Goal: Task Accomplishment & Management: Complete application form

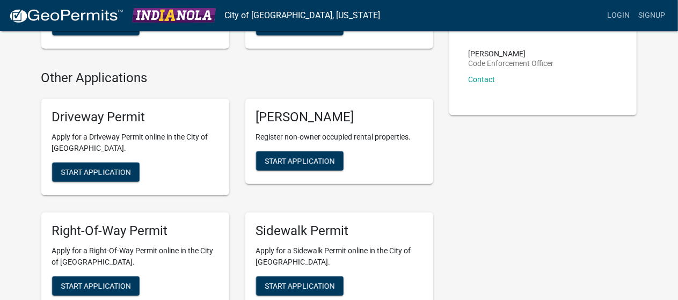
scroll to position [330, 0]
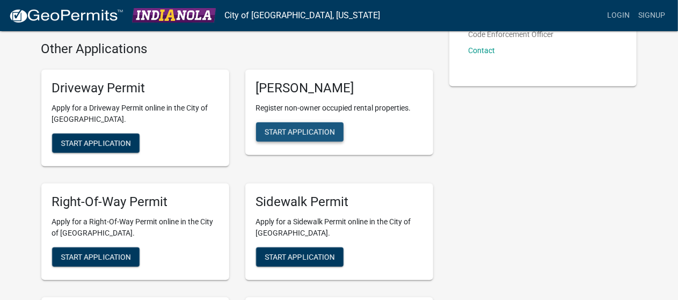
click at [292, 130] on span "Start Application" at bounding box center [300, 131] width 70 height 9
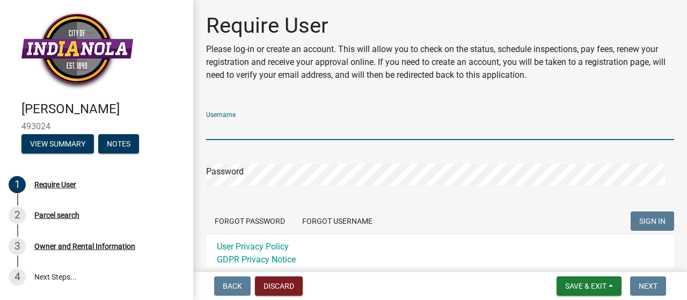
click at [244, 125] on input "Username" at bounding box center [440, 129] width 468 height 22
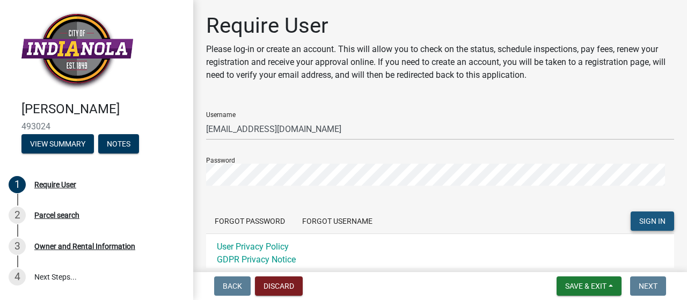
click at [639, 222] on span "SIGN IN" at bounding box center [652, 221] width 26 height 9
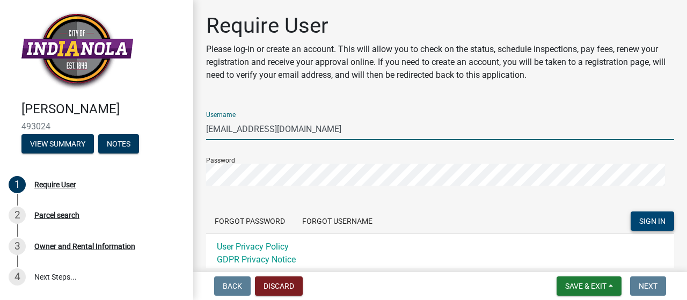
click at [318, 129] on input "[EMAIL_ADDRESS][DOMAIN_NAME]" at bounding box center [440, 129] width 468 height 22
type input "m"
click at [631, 212] on button "SIGN IN" at bounding box center [652, 221] width 43 height 19
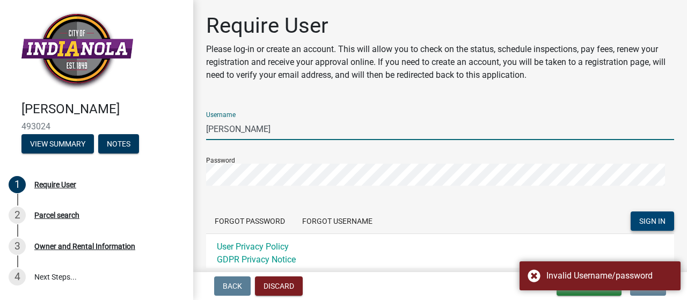
click at [631, 212] on button "SIGN IN" at bounding box center [652, 221] width 43 height 19
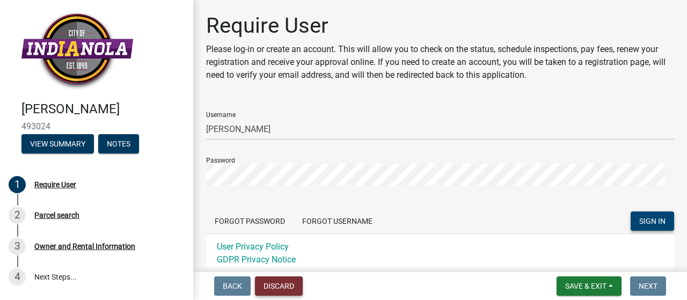
click at [271, 285] on button "Discard" at bounding box center [279, 285] width 48 height 19
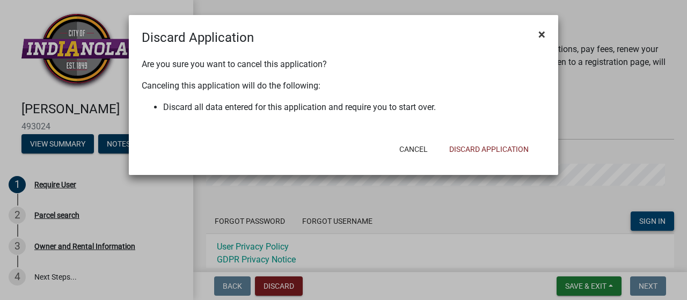
click at [543, 34] on span "×" at bounding box center [541, 34] width 7 height 15
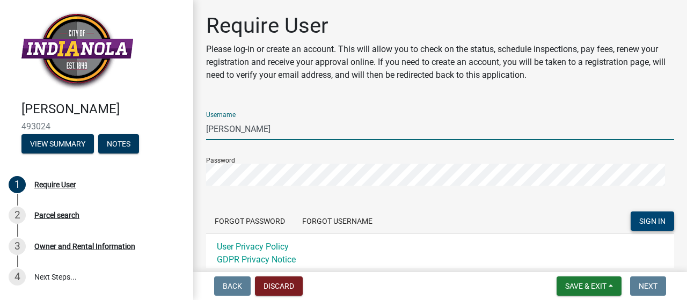
click at [322, 132] on input "Janell Brinkman" at bounding box center [440, 129] width 468 height 22
type input "n"
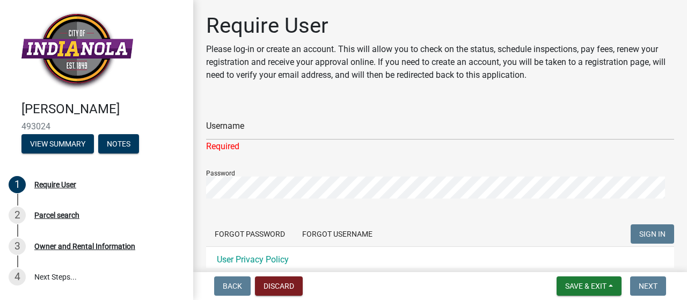
click at [246, 175] on div "Password" at bounding box center [440, 180] width 468 height 37
click at [223, 173] on div "Password" at bounding box center [440, 180] width 468 height 37
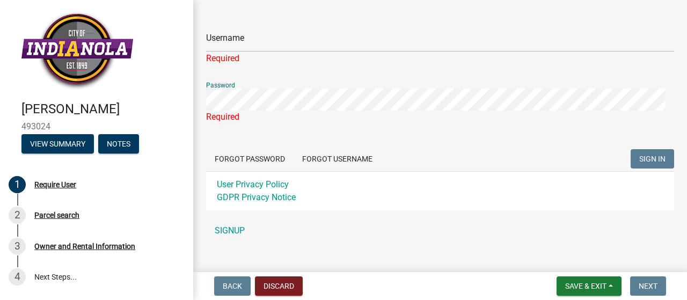
scroll to position [85, 0]
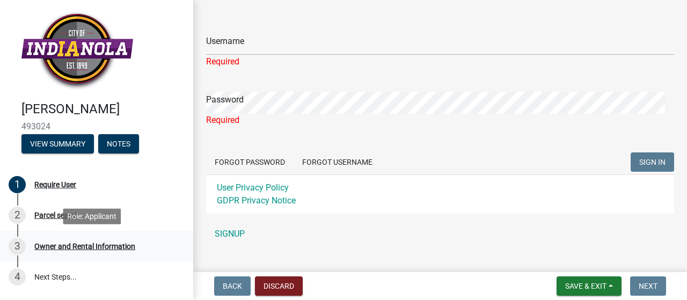
click at [42, 248] on div "Owner and Rental Information" at bounding box center [84, 247] width 101 height 8
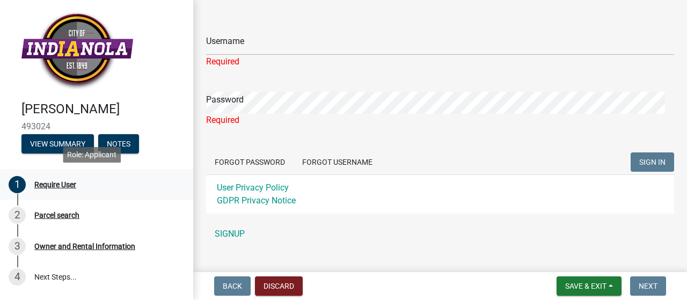
click at [65, 186] on div "Require User" at bounding box center [55, 185] width 42 height 8
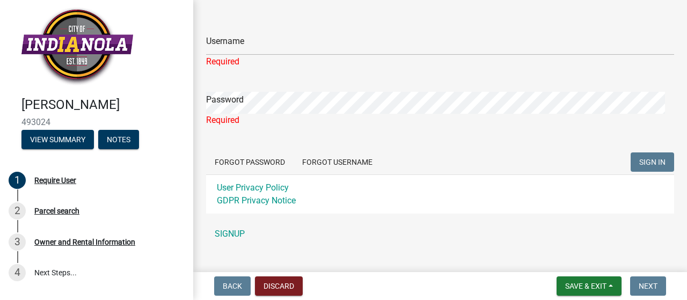
scroll to position [0, 0]
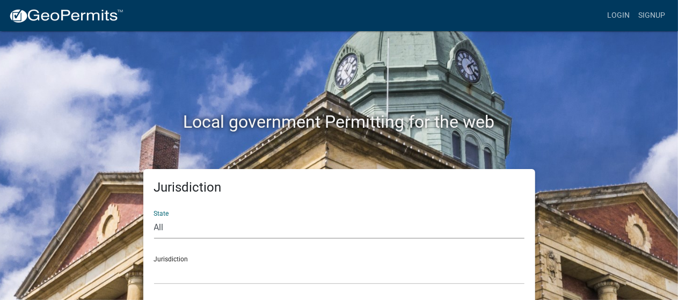
click at [158, 228] on select "All Colorado Georgia Indiana Iowa Kansas Minnesota Ohio South Carolina Wisconsin" at bounding box center [339, 228] width 370 height 22
select select "Iowa"
click at [154, 217] on select "All Colorado Georgia Indiana Iowa Kansas Minnesota Ohio South Carolina Wisconsin" at bounding box center [339, 228] width 370 height 22
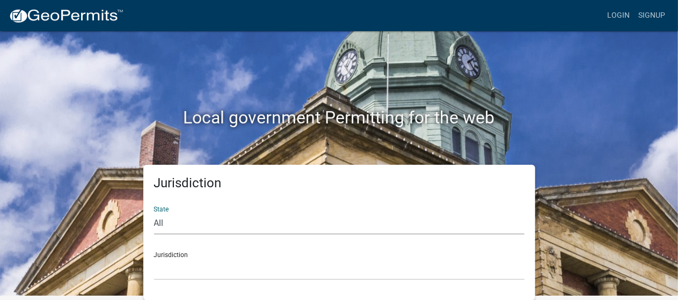
click at [158, 222] on select "All Colorado Georgia Indiana Iowa Kansas Minnesota Ohio South Carolina Wisconsin" at bounding box center [339, 224] width 370 height 22
select select "[US_STATE]"
click at [154, 213] on select "All Colorado Georgia Indiana Iowa Kansas Minnesota Ohio South Carolina Wisconsin" at bounding box center [339, 224] width 370 height 22
click at [644, 12] on link "Signup" at bounding box center [651, 15] width 35 height 20
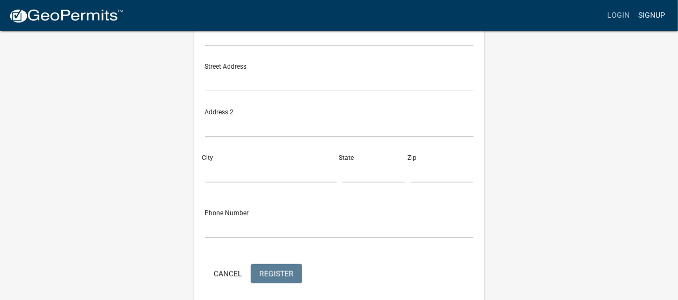
scroll to position [198, 0]
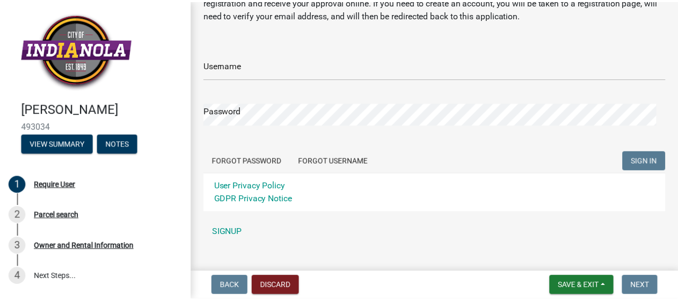
scroll to position [77, 0]
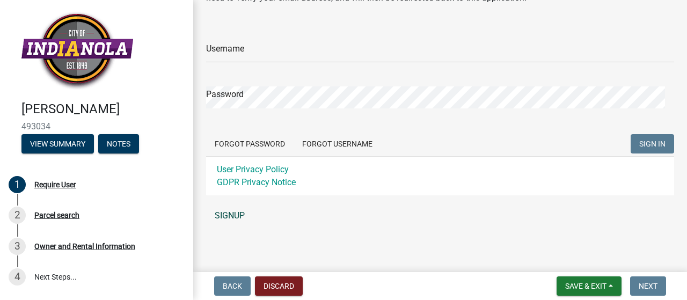
click at [222, 215] on link "SIGNUP" at bounding box center [440, 215] width 468 height 21
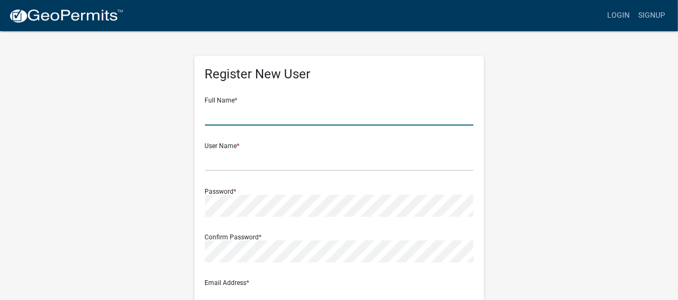
click at [224, 113] on input "text" at bounding box center [339, 115] width 268 height 22
type input "[PERSON_NAME]"
type input "[EMAIL_ADDRESS][DOMAIN_NAME]"
type input "[STREET_ADDRESS]"
type input "[GEOGRAPHIC_DATA]"
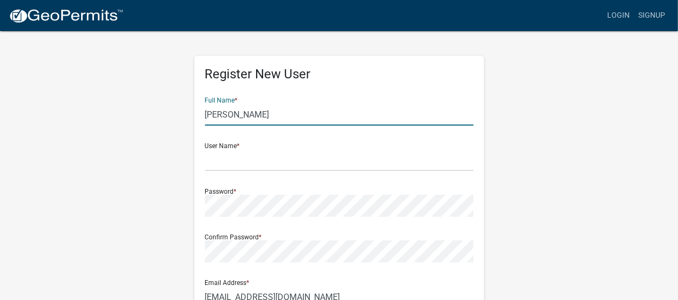
type input "IA"
type input "50441-1104"
type input "6414565636"
click at [215, 147] on div "User Name *" at bounding box center [339, 152] width 268 height 37
click at [216, 144] on div "User Name *" at bounding box center [339, 152] width 268 height 37
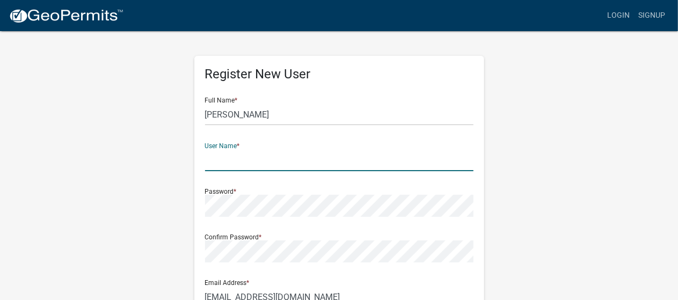
click at [219, 162] on input "text" at bounding box center [339, 160] width 268 height 22
type input "RAA"
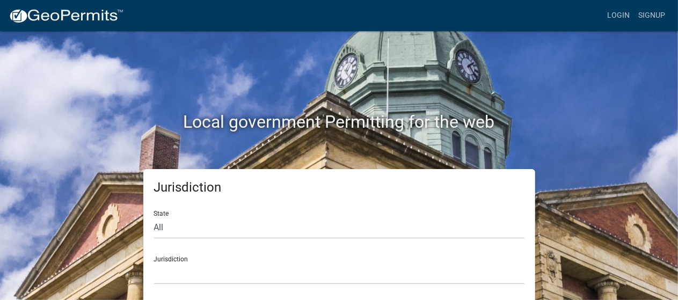
scroll to position [4, 0]
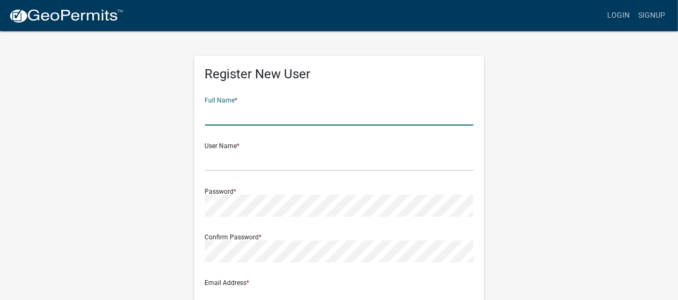
click at [243, 112] on input "text" at bounding box center [339, 115] width 268 height 22
type input "[PERSON_NAME]"
type input "[EMAIL_ADDRESS][DOMAIN_NAME]"
type input "1320 4th Street NE"
type input "HAMPTON"
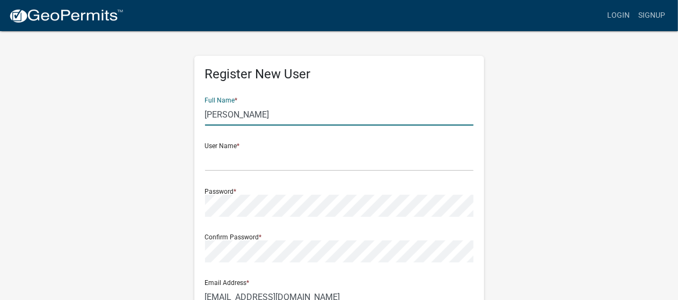
type input "IA"
type input "50441-1104"
type input "6414565636"
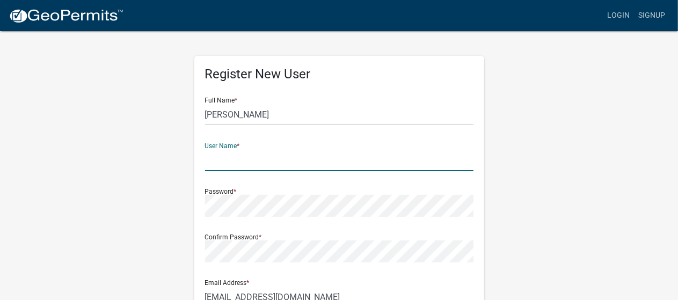
click at [243, 162] on input "text" at bounding box center [339, 160] width 268 height 22
type input "RAA"
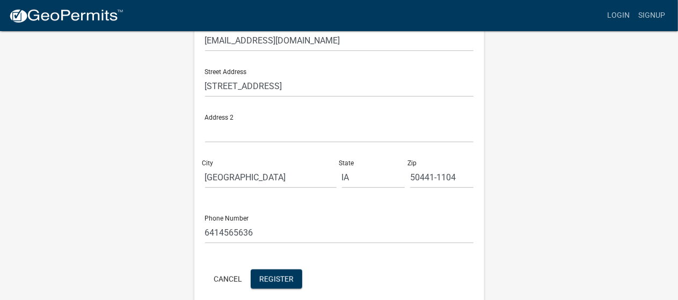
scroll to position [221, 0]
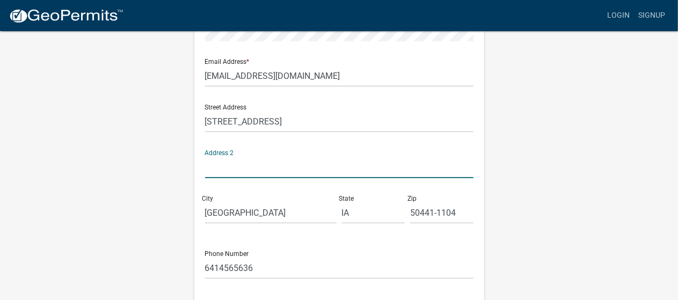
click at [224, 163] on input "text" at bounding box center [339, 167] width 268 height 22
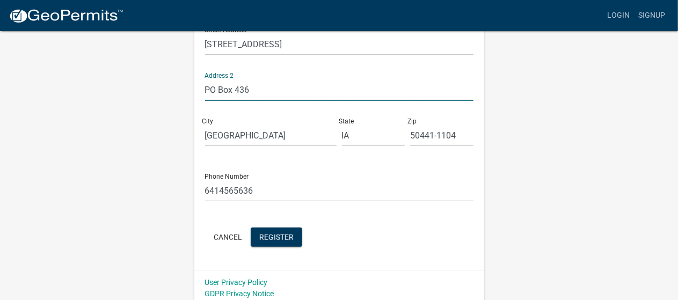
scroll to position [304, 0]
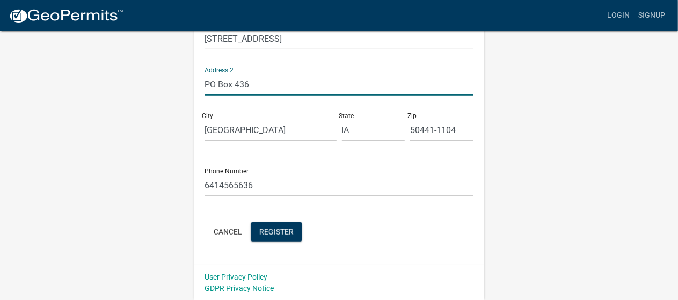
type input "PO Box 436"
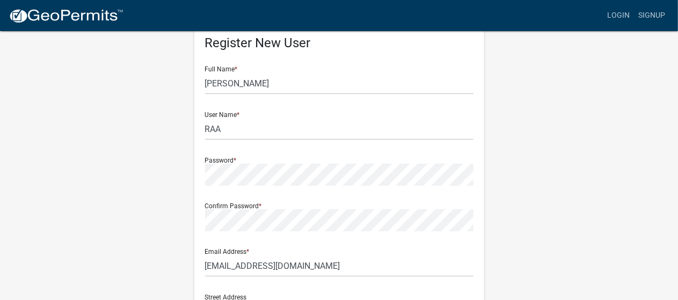
scroll to position [0, 0]
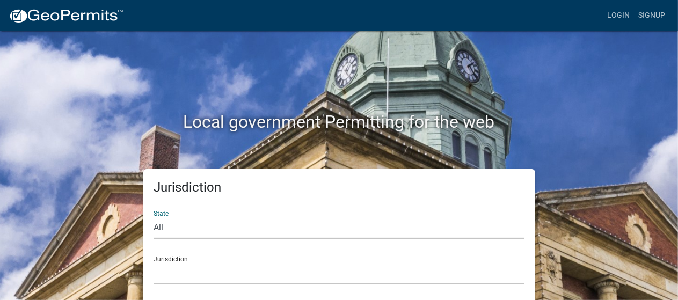
click at [165, 225] on select "All [US_STATE] [US_STATE] [US_STATE] [US_STATE] [US_STATE] [US_STATE] [US_STATE…" at bounding box center [339, 228] width 370 height 22
select select "[US_STATE]"
click at [154, 217] on select "All [US_STATE] [US_STATE] [US_STATE] [US_STATE] [US_STATE] [US_STATE] [US_STATE…" at bounding box center [339, 228] width 370 height 22
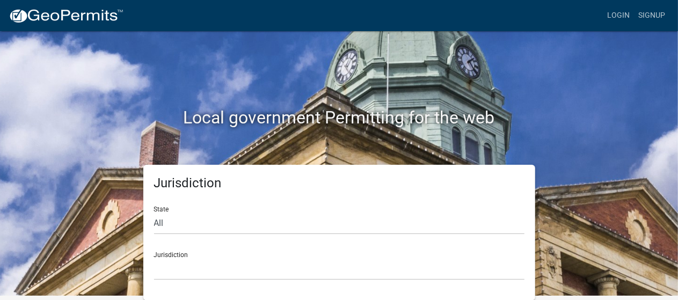
click at [170, 253] on div "Jurisdiction [GEOGRAPHIC_DATA], [US_STATE] [GEOGRAPHIC_DATA], [US_STATE] [GEOGR…" at bounding box center [339, 261] width 370 height 37
click at [616, 17] on link "Login" at bounding box center [618, 15] width 31 height 20
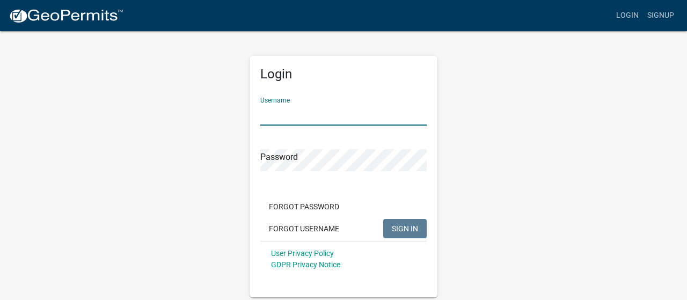
click at [297, 113] on input "Username" at bounding box center [343, 115] width 166 height 22
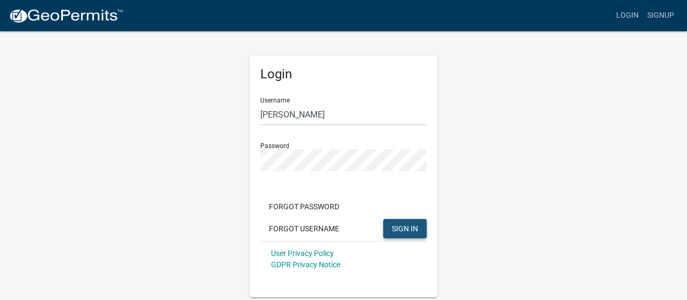
click at [396, 225] on span "SIGN IN" at bounding box center [405, 228] width 26 height 9
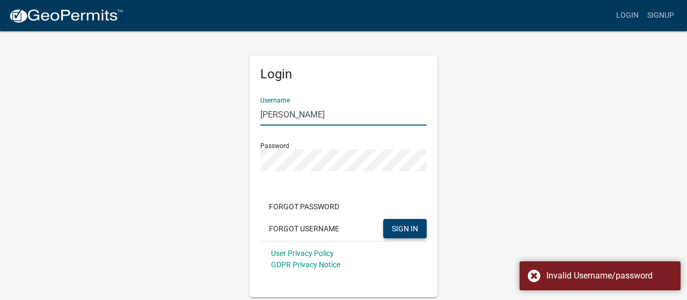
click at [336, 118] on input "Richard A Allbee" at bounding box center [343, 115] width 166 height 22
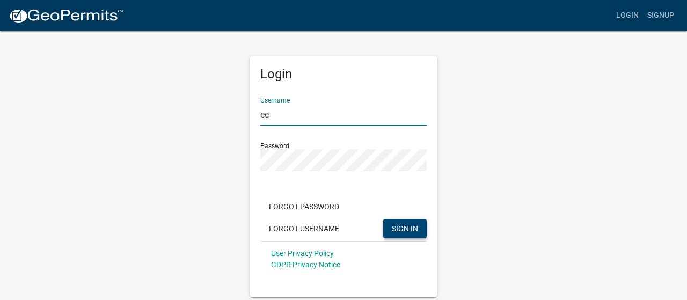
type input "e"
type input "jbrinkman@abcmcorp.com"
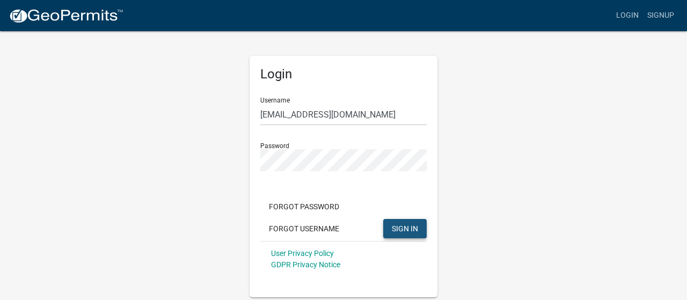
click at [395, 227] on span "SIGN IN" at bounding box center [405, 228] width 26 height 9
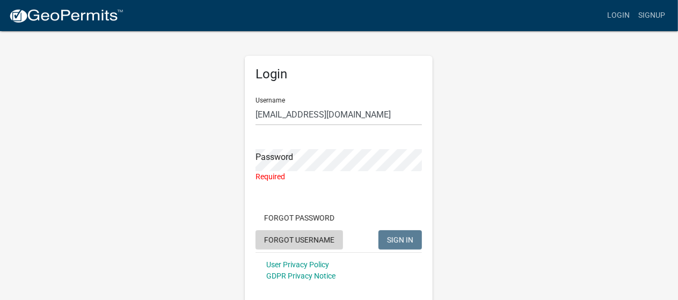
click at [282, 239] on button "Forgot Username" at bounding box center [300, 239] width 88 height 19
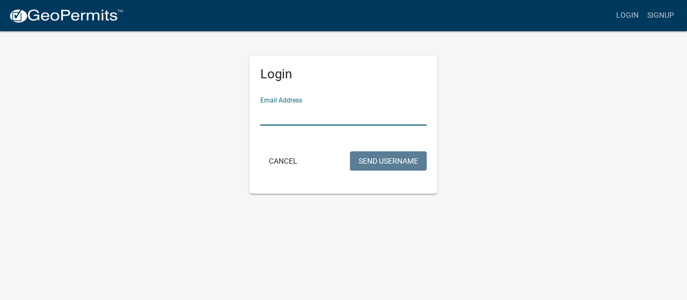
click at [287, 111] on input "Email Address" at bounding box center [343, 115] width 166 height 22
type input "jbrinkman@abcmcorp.com"
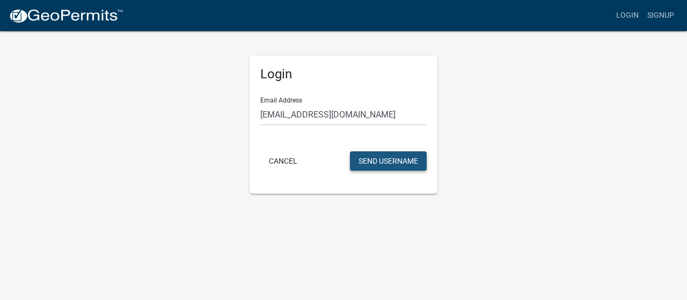
click at [376, 161] on button "Send Username" at bounding box center [388, 160] width 77 height 19
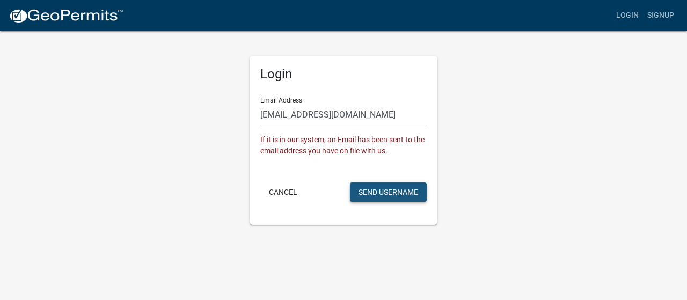
click at [372, 190] on button "Send Username" at bounding box center [388, 192] width 77 height 19
click at [370, 194] on button "Send Username" at bounding box center [388, 192] width 77 height 19
click at [295, 191] on button "Cancel" at bounding box center [283, 192] width 46 height 19
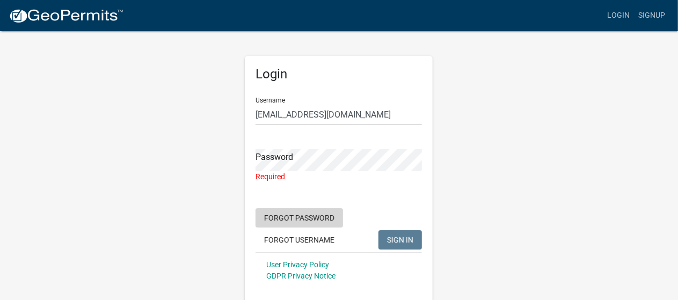
click at [322, 215] on button "Forgot Password" at bounding box center [300, 217] width 88 height 19
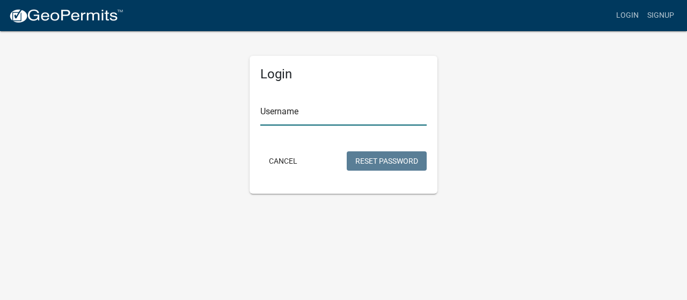
click at [293, 114] on input "Username" at bounding box center [343, 115] width 166 height 22
type input "r"
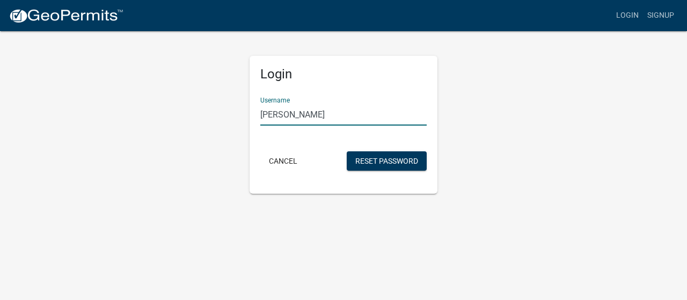
type input "Richard A Allbee"
click at [287, 161] on button "Cancel" at bounding box center [283, 160] width 46 height 19
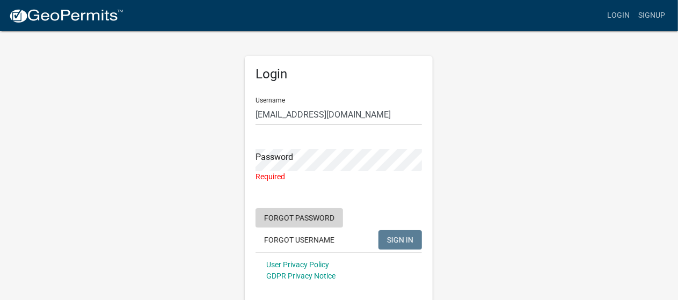
click at [266, 216] on button "Forgot Password" at bounding box center [300, 217] width 88 height 19
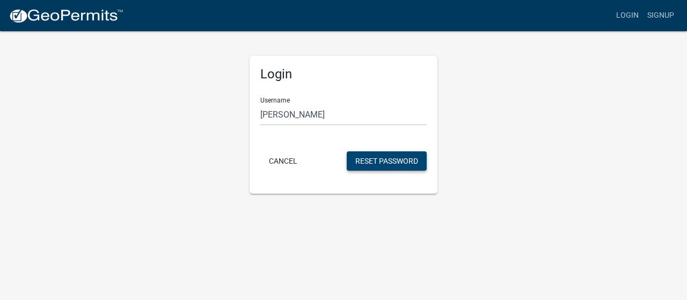
click at [358, 163] on button "Reset Password" at bounding box center [387, 160] width 80 height 19
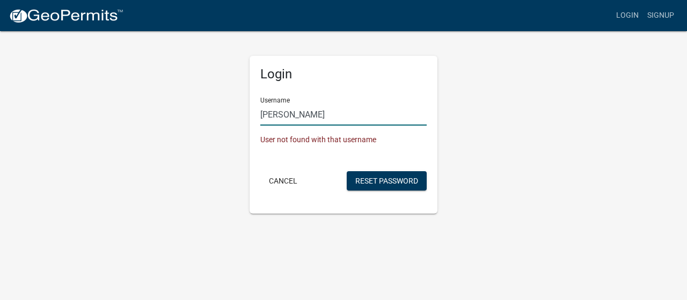
click at [332, 118] on input "Richard A Allbee" at bounding box center [343, 115] width 166 height 22
type input "e"
click at [311, 141] on div "User not found with that username" at bounding box center [343, 139] width 166 height 11
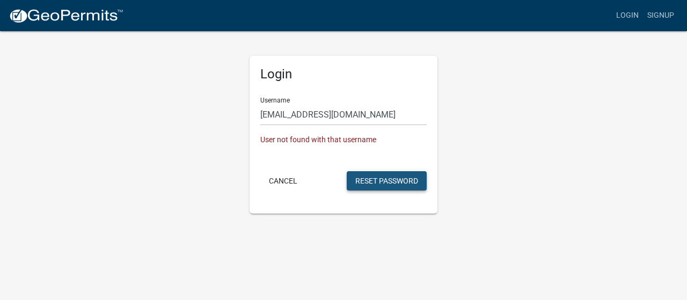
click at [360, 182] on button "Reset Password" at bounding box center [387, 180] width 80 height 19
click at [294, 113] on input "jbrinkman@abcmcorp.com" at bounding box center [343, 115] width 166 height 22
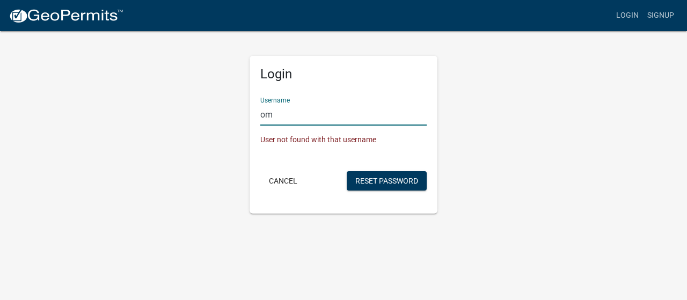
type input "m"
type input "Richard A Allbee"
click at [361, 140] on div "User not found with that username" at bounding box center [343, 139] width 166 height 11
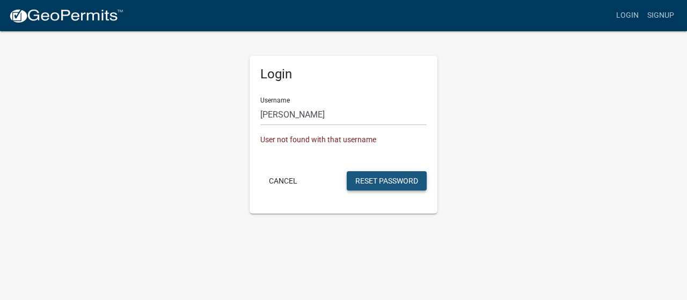
click at [358, 182] on button "Reset Password" at bounding box center [387, 180] width 80 height 19
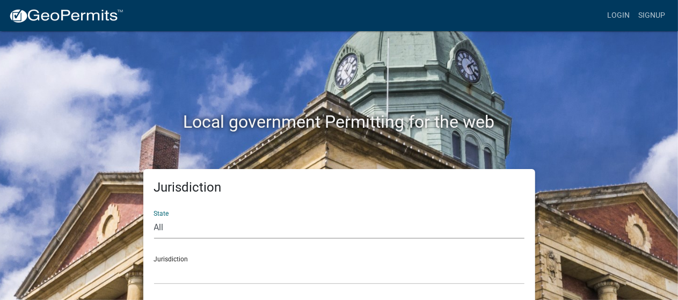
click at [163, 229] on select "All Colorado Georgia Indiana Iowa Kansas Minnesota Ohio South Carolina Wisconsin" at bounding box center [339, 228] width 370 height 22
select select "Iowa"
click at [154, 217] on select "All Colorado Georgia Indiana Iowa Kansas Minnesota Ohio South Carolina Wisconsin" at bounding box center [339, 228] width 370 height 22
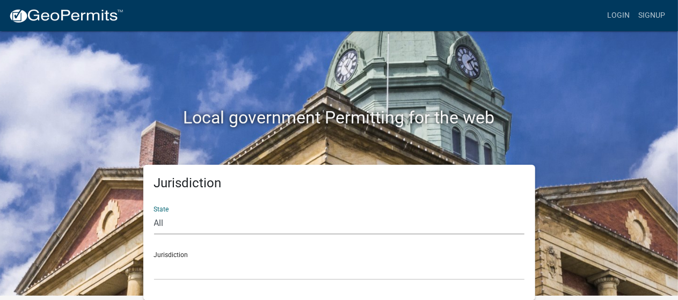
click at [170, 225] on select "All Colorado Georgia Indiana Iowa Kansas Minnesota Ohio South Carolina Wisconsin" at bounding box center [339, 224] width 370 height 22
click at [155, 254] on div "Jurisdiction Boone County, Iowa Butler County, Iowa Cerro Gordo County, Iowa Ci…" at bounding box center [339, 261] width 370 height 37
click at [615, 16] on link "Login" at bounding box center [618, 15] width 31 height 20
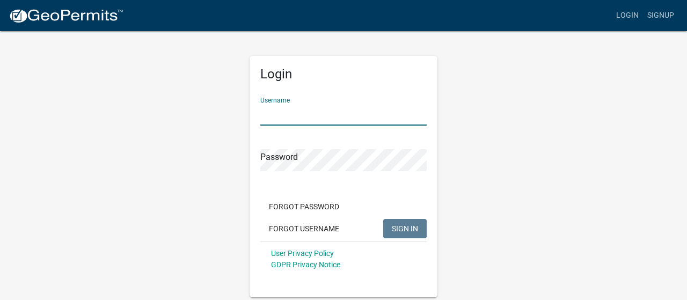
click at [296, 118] on input "Username" at bounding box center [343, 115] width 166 height 22
click at [294, 111] on input "Username" at bounding box center [343, 115] width 166 height 22
type input "[PERSON_NAME]"
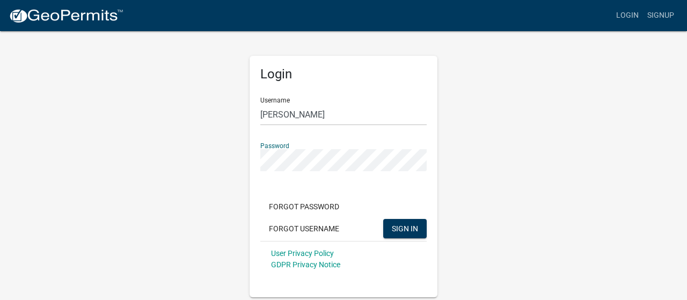
click at [383, 219] on button "SIGN IN" at bounding box center [404, 228] width 43 height 19
click at [395, 229] on span "SIGN IN" at bounding box center [405, 228] width 26 height 9
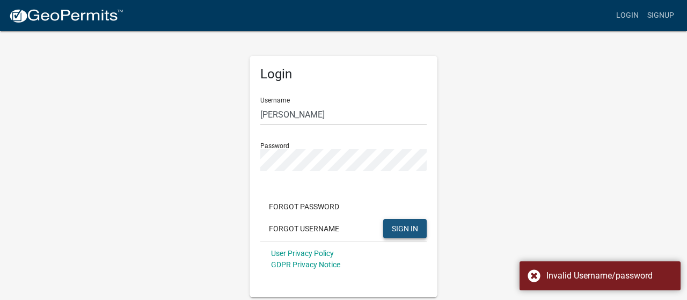
click at [395, 229] on span "SIGN IN" at bounding box center [405, 228] width 26 height 9
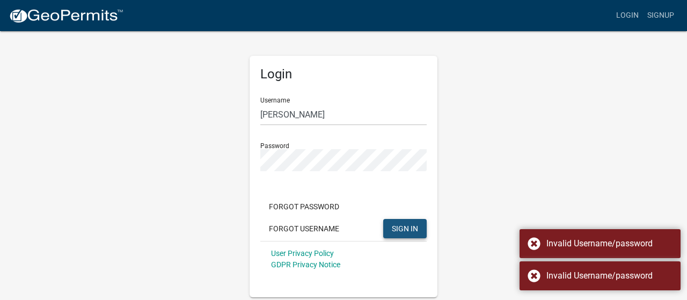
click at [395, 229] on span "SIGN IN" at bounding box center [405, 228] width 26 height 9
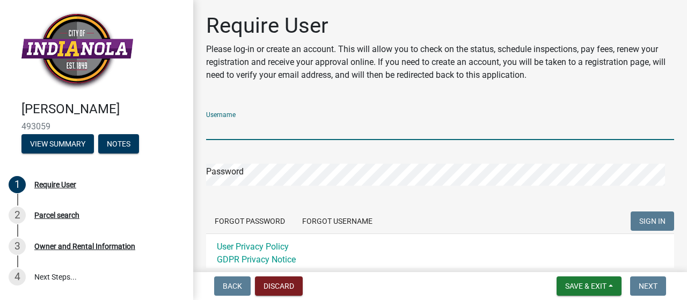
click at [224, 130] on input "Username" at bounding box center [440, 129] width 468 height 22
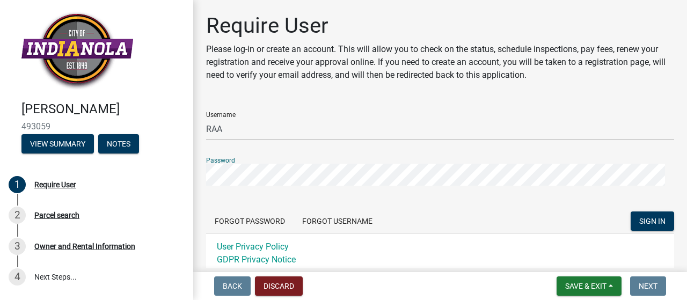
click at [631, 212] on button "SIGN IN" at bounding box center [652, 221] width 43 height 19
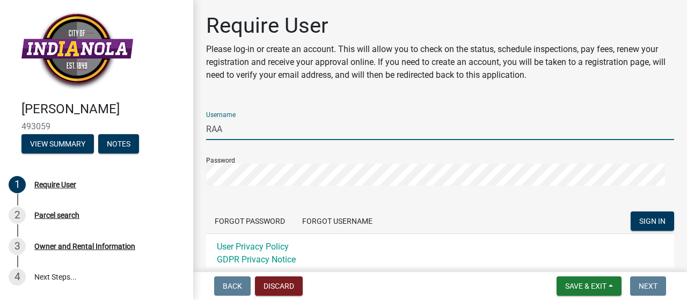
click at [232, 128] on input "RAA" at bounding box center [440, 129] width 468 height 22
type input "A"
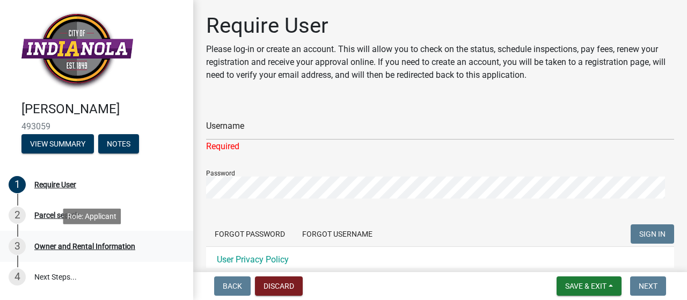
click at [52, 247] on div "Owner and Rental Information" at bounding box center [84, 247] width 101 height 8
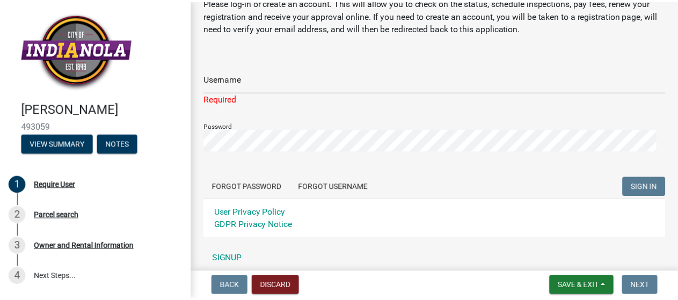
scroll to position [90, 0]
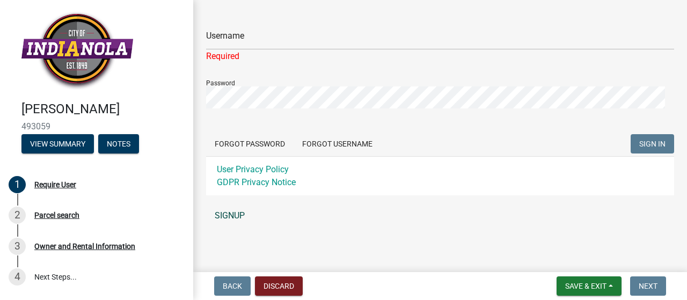
click at [233, 212] on link "SIGNUP" at bounding box center [440, 215] width 468 height 21
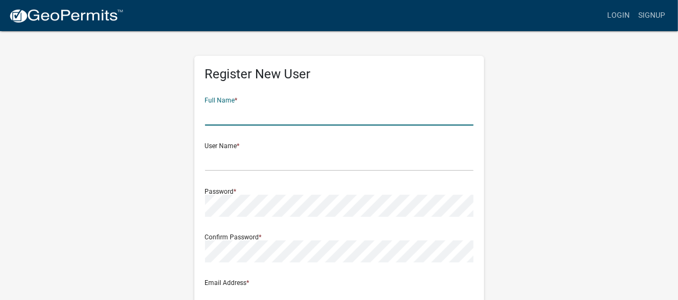
click at [245, 112] on input "text" at bounding box center [339, 115] width 268 height 22
type input "[PERSON_NAME]"
type input "jbrinkman@abcmcorp.com"
type input "1320 4th Street NE"
type input "HAMPTON"
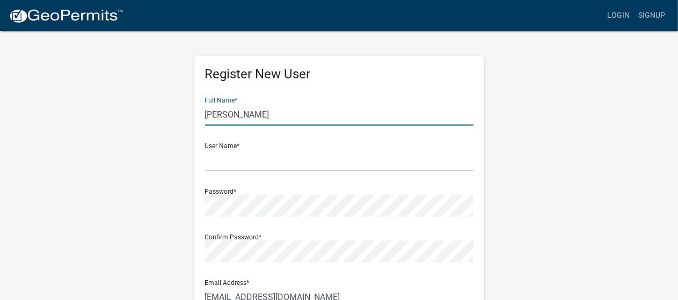
type input "IA"
type input "50441-1104"
type input "6414565636"
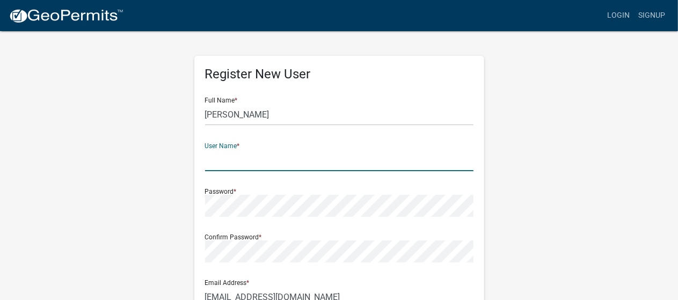
click at [261, 162] on input "text" at bounding box center [339, 160] width 268 height 22
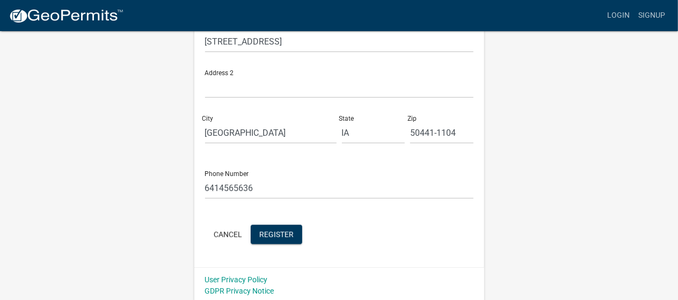
scroll to position [304, 0]
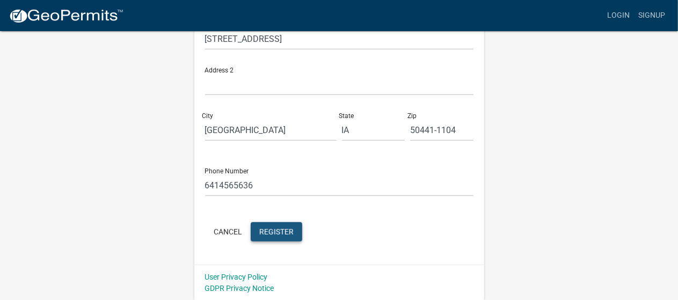
click at [274, 231] on span "Register" at bounding box center [276, 231] width 34 height 9
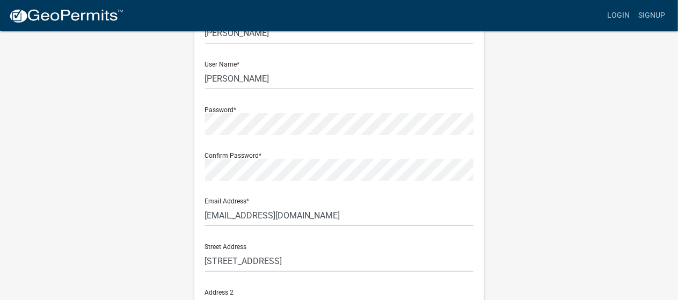
scroll to position [67, 0]
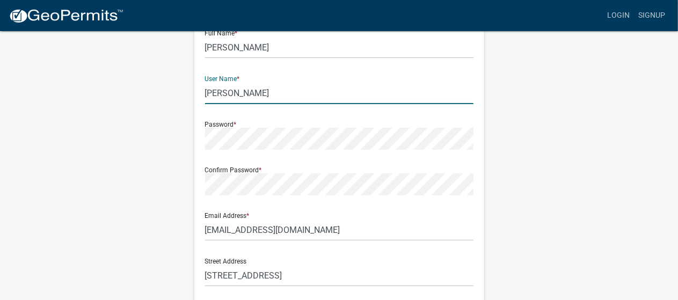
click at [243, 93] on input "Richard" at bounding box center [339, 93] width 268 height 22
type input "d"
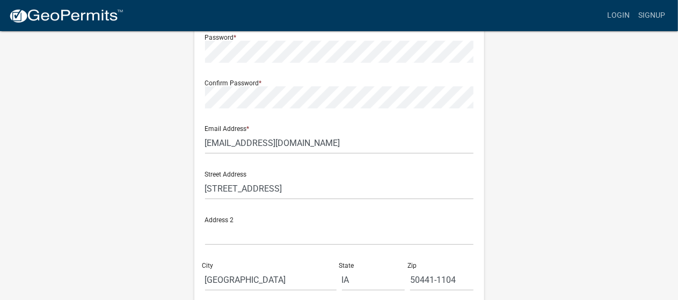
scroll to position [304, 0]
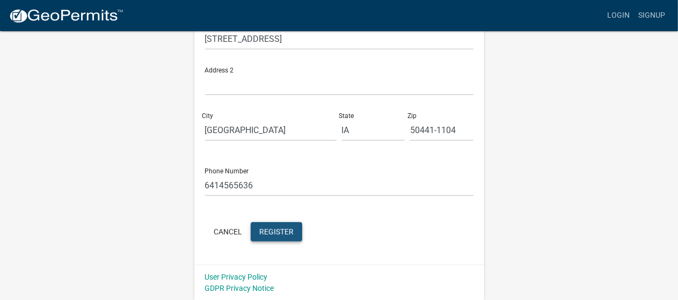
click at [287, 235] on span "Register" at bounding box center [276, 231] width 34 height 9
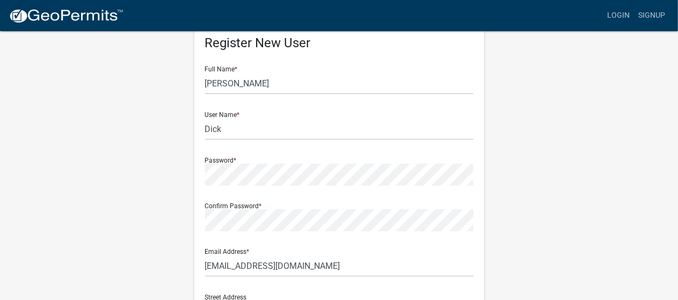
scroll to position [0, 0]
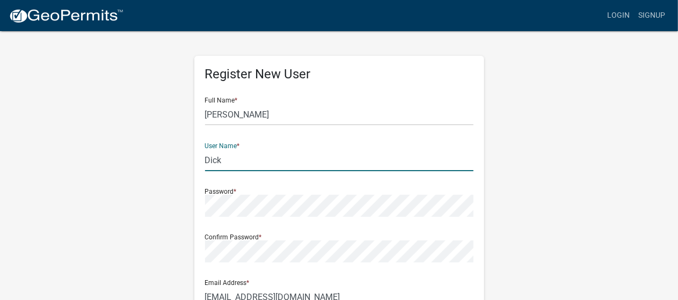
click at [251, 157] on input "Dick" at bounding box center [339, 160] width 268 height 22
type input "k"
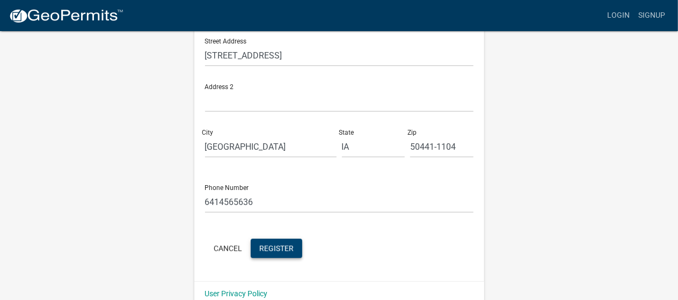
scroll to position [304, 0]
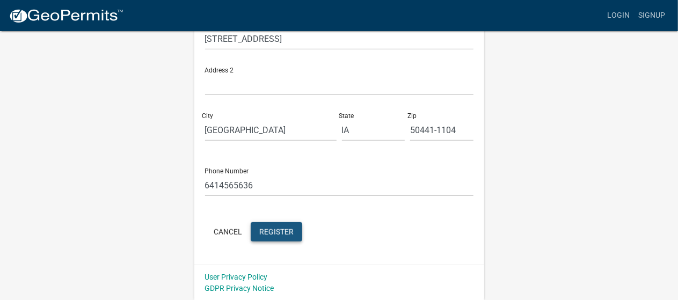
click at [277, 236] on span "Register" at bounding box center [276, 231] width 34 height 9
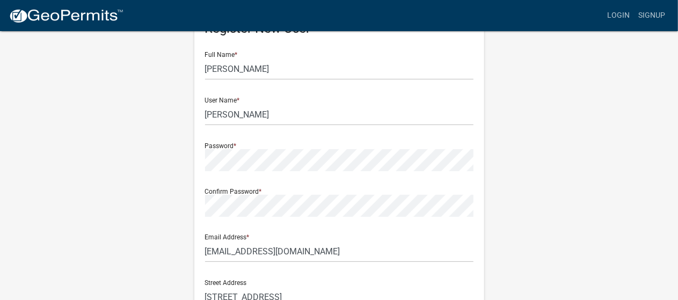
scroll to position [0, 0]
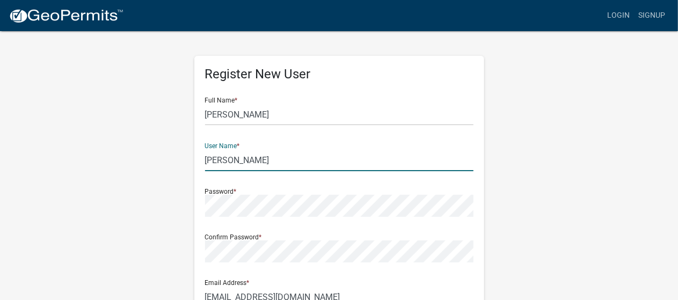
click at [239, 163] on input "Kathy" at bounding box center [339, 160] width 268 height 22
type input "y"
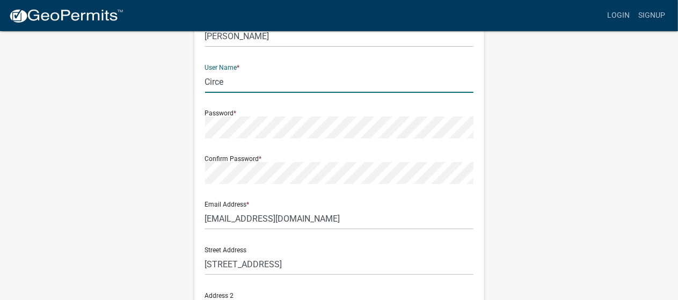
scroll to position [304, 0]
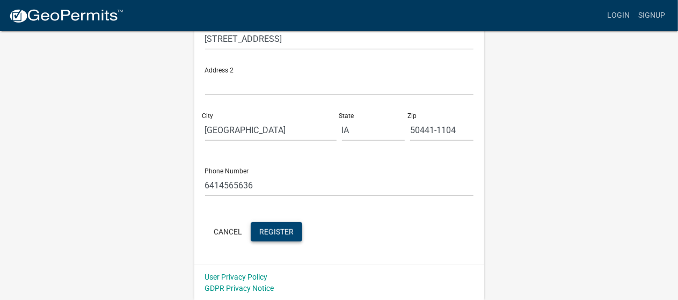
type input "Circe"
click at [266, 231] on span "Register" at bounding box center [276, 231] width 34 height 9
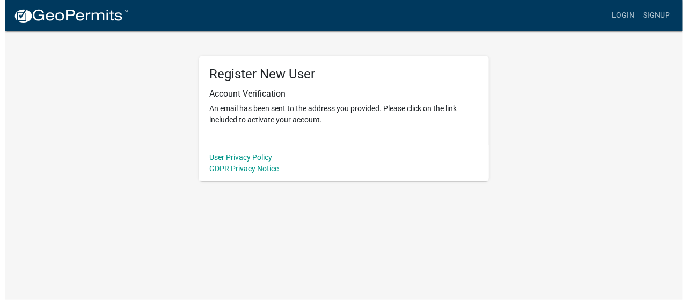
scroll to position [0, 0]
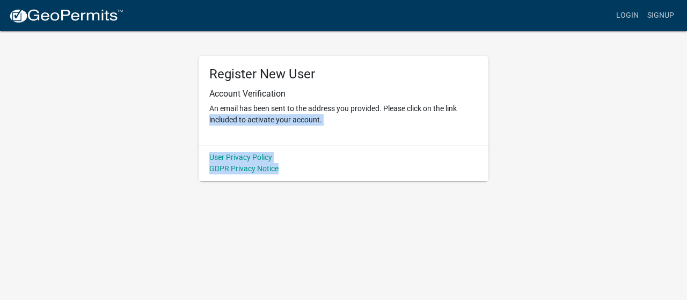
drag, startPoint x: 681, startPoint y: 101, endPoint x: 679, endPoint y: 191, distance: 89.2
click at [679, 191] on body "Internet Explorer does NOT work with GeoPermits. Get a new browser for more sec…" at bounding box center [343, 150] width 687 height 300
click at [483, 263] on body "Internet Explorer does NOT work with GeoPermits. Get a new browser for more sec…" at bounding box center [343, 150] width 687 height 300
